Goal: Information Seeking & Learning: Learn about a topic

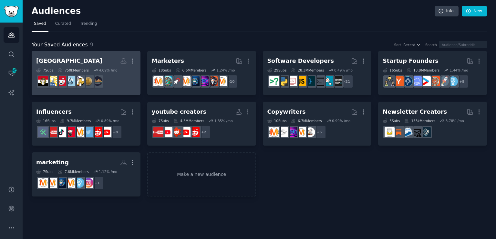
click at [80, 56] on h2 "[GEOGRAPHIC_DATA] More" at bounding box center [86, 60] width 100 height 11
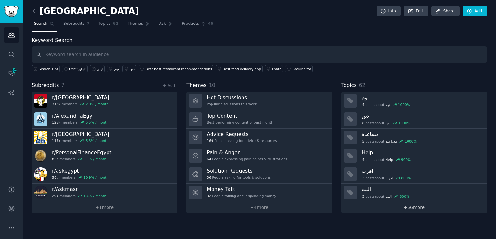
click at [419, 207] on link "+ 56 more" at bounding box center [413, 207] width 145 height 11
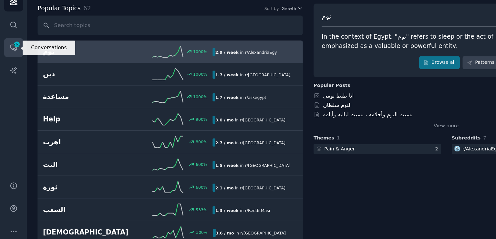
click at [14, 74] on icon "Sidebar" at bounding box center [11, 73] width 5 height 5
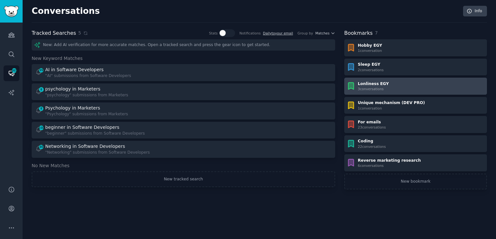
click at [388, 83] on div "Lonliness EGY 3 conversation s" at bounding box center [415, 86] width 138 height 10
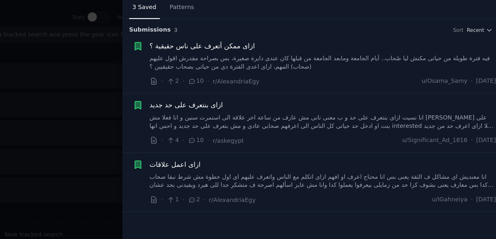
click at [209, 103] on div at bounding box center [248, 119] width 496 height 239
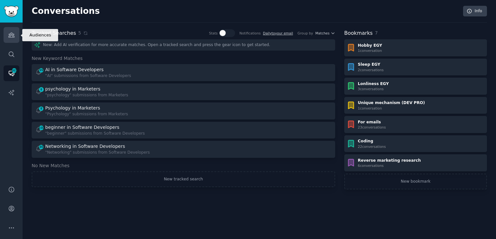
click at [13, 36] on icon "Sidebar" at bounding box center [11, 35] width 6 height 5
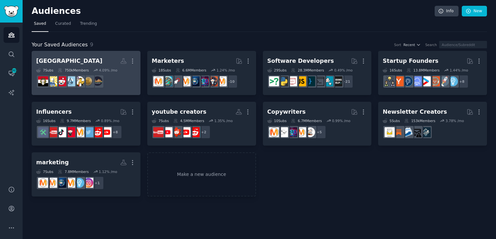
click at [81, 57] on h2 "[GEOGRAPHIC_DATA] More" at bounding box center [86, 60] width 100 height 11
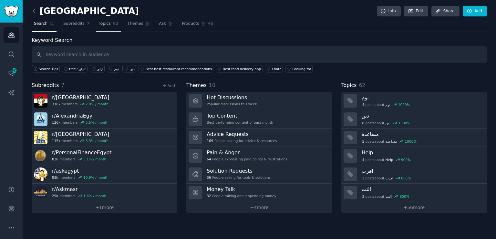
click at [105, 26] on span "Topics" at bounding box center [104, 24] width 12 height 6
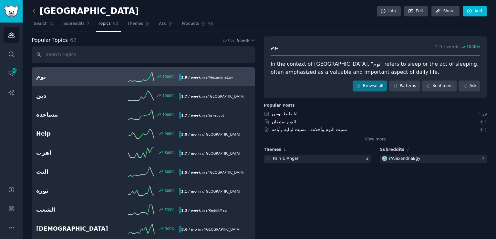
click at [81, 81] on div "نوم 1000 % 2.9 / week in r/ [GEOGRAPHIC_DATA]" at bounding box center [143, 77] width 214 height 10
click at [377, 86] on link "Browse all" at bounding box center [369, 86] width 35 height 11
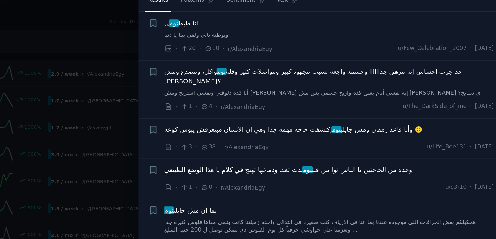
scroll to position [379, 0]
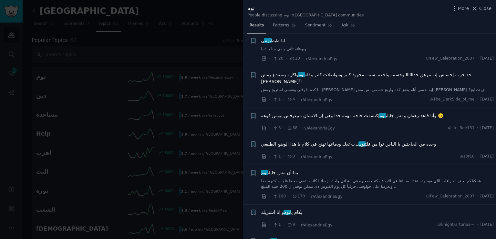
click at [159, 79] on div at bounding box center [248, 119] width 496 height 239
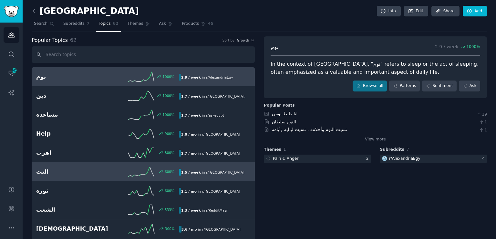
click at [84, 173] on h2 "النت" at bounding box center [71, 172] width 71 height 8
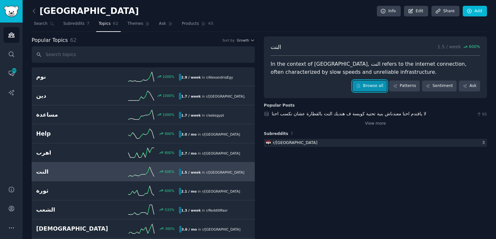
click at [371, 82] on link "Browse all" at bounding box center [369, 86] width 35 height 11
